Goal: Use online tool/utility: Utilize a website feature to perform a specific function

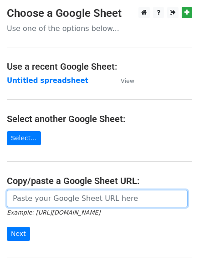
click at [67, 203] on input "url" at bounding box center [97, 198] width 181 height 17
paste input "[URL][DOMAIN_NAME]"
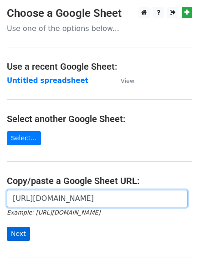
type input "[URL][DOMAIN_NAME]"
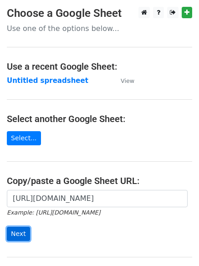
click at [25, 236] on input "Next" at bounding box center [18, 234] width 23 height 14
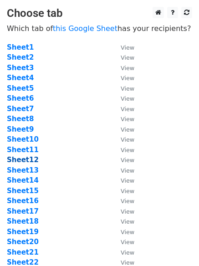
click at [27, 160] on strong "Sheet12" at bounding box center [23, 160] width 32 height 8
